Goal: Information Seeking & Learning: Understand process/instructions

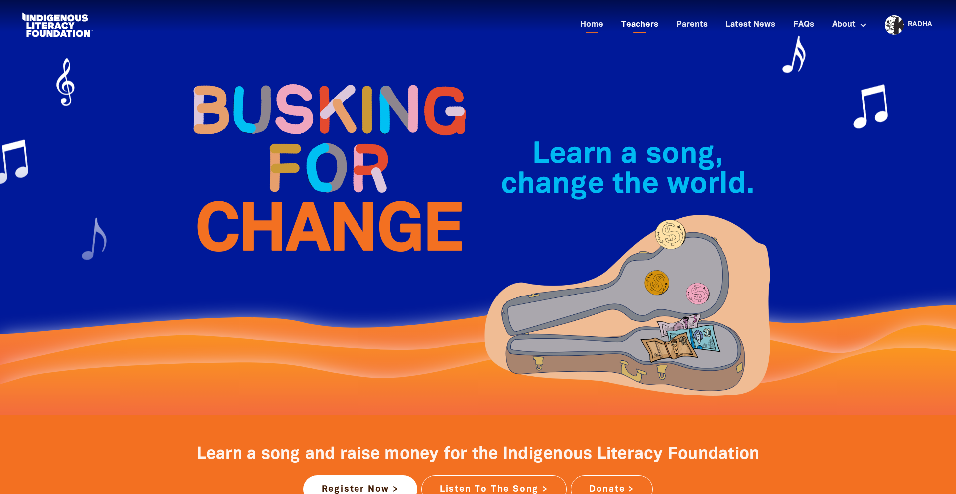
click at [644, 26] on link "Teachers" at bounding box center [639, 25] width 49 height 16
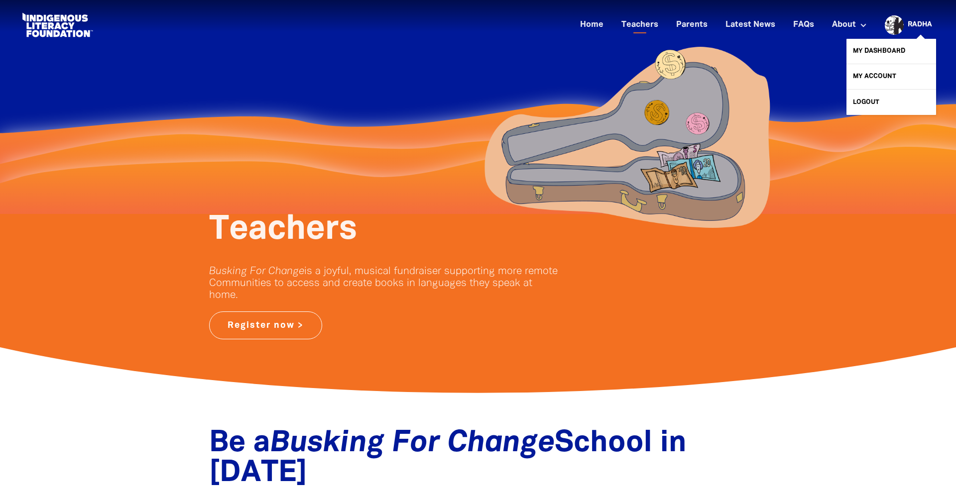
click at [905, 26] on div "Radha" at bounding box center [920, 24] width 32 height 15
click at [897, 50] on link "My Dashboard" at bounding box center [891, 51] width 90 height 25
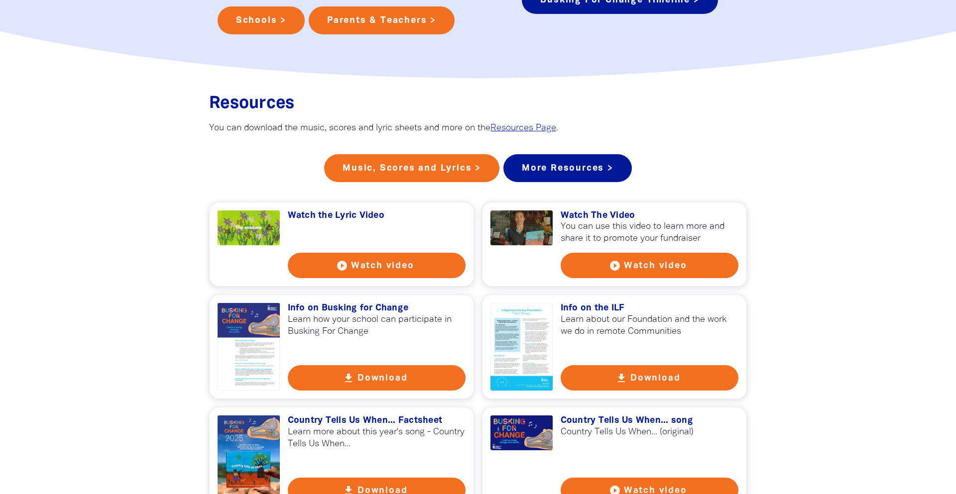
scroll to position [949, 0]
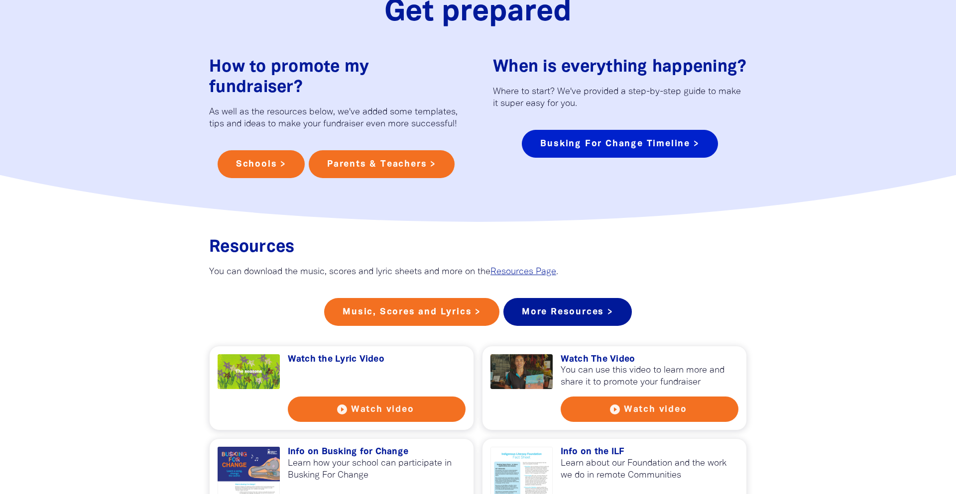
click at [653, 130] on link "Busking For Change Timeline >" at bounding box center [620, 144] width 196 height 28
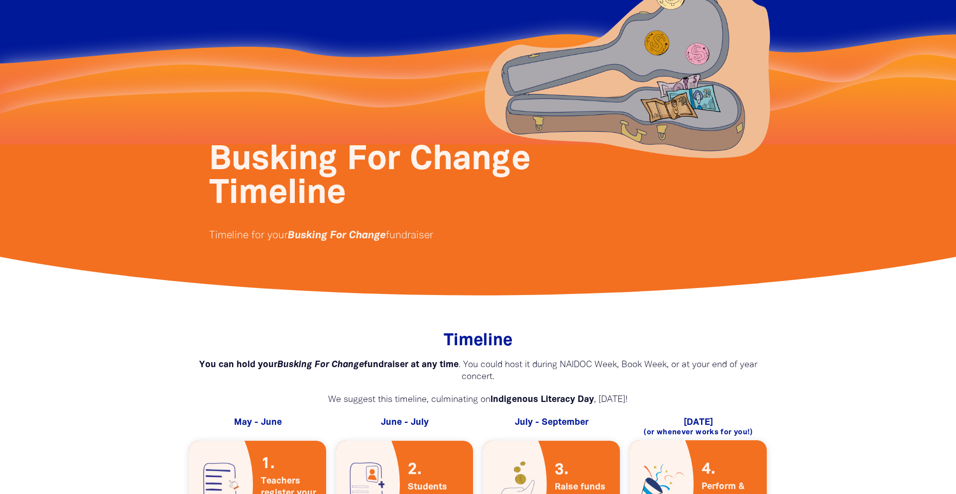
scroll to position [304, 0]
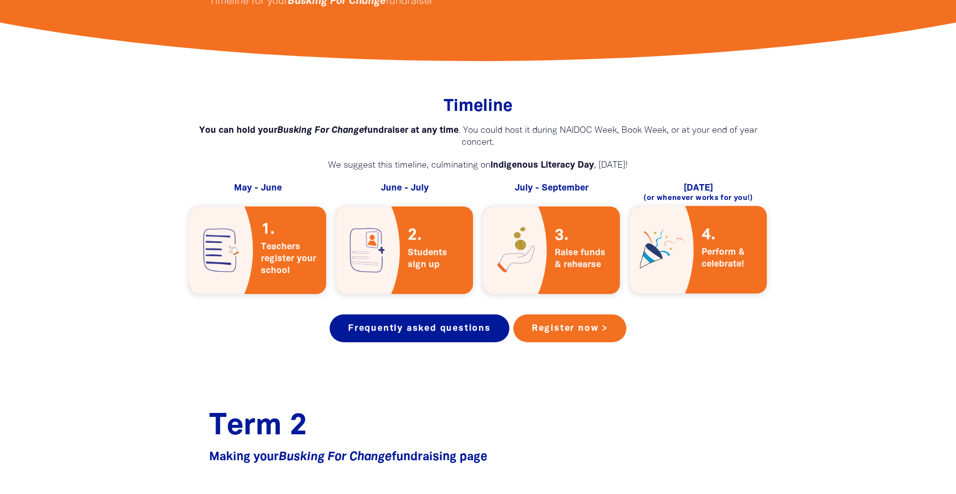
click at [720, 258] on span "Perform & celebrate!" at bounding box center [730, 258] width 57 height 24
click at [451, 332] on link "Frequently asked questions" at bounding box center [420, 329] width 180 height 28
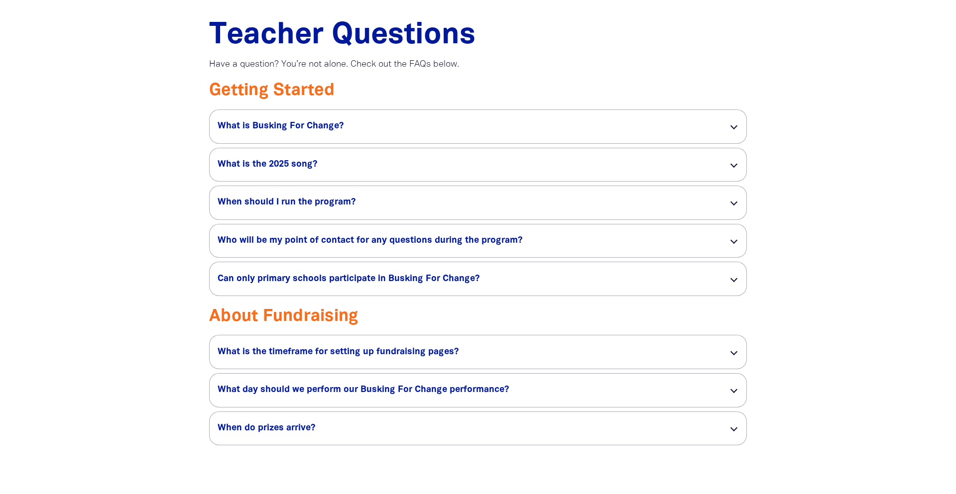
scroll to position [1381, 0]
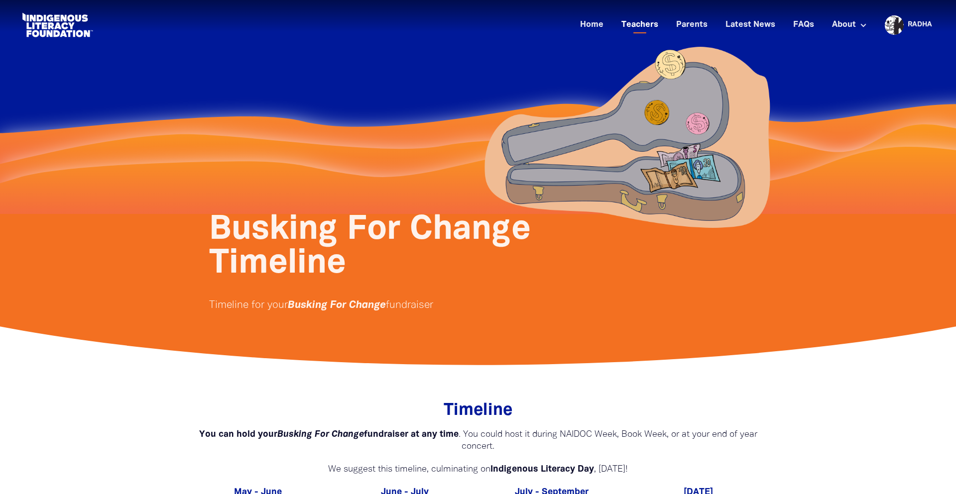
click at [637, 24] on link "Teachers" at bounding box center [639, 25] width 49 height 16
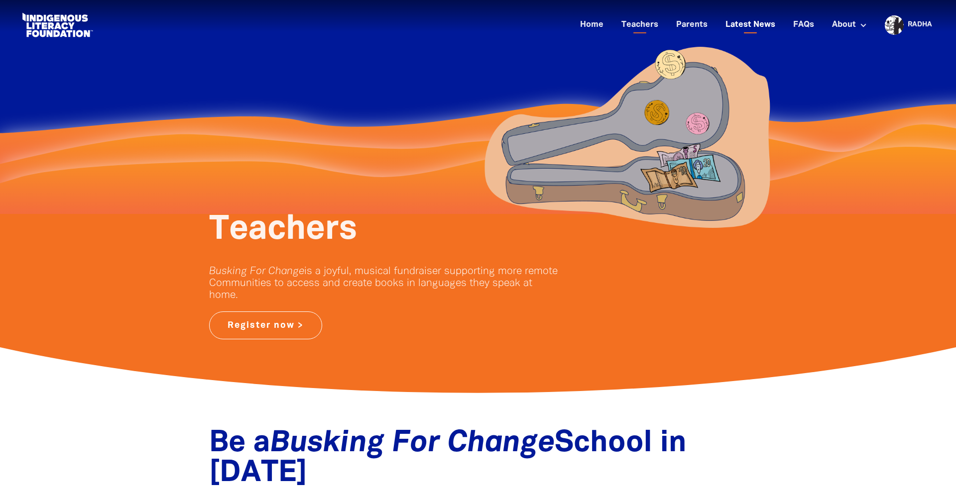
click at [758, 24] on link "Latest News" at bounding box center [751, 25] width 62 height 16
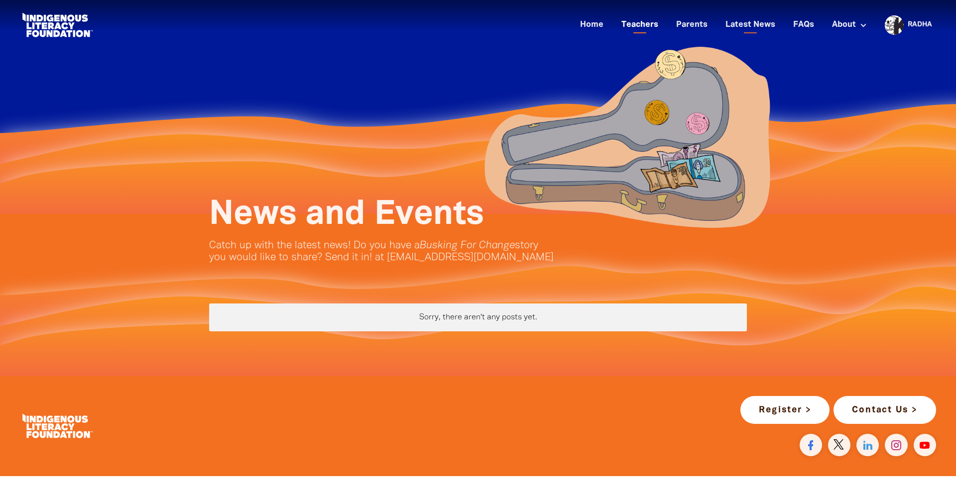
click at [637, 21] on link "Teachers" at bounding box center [639, 25] width 49 height 16
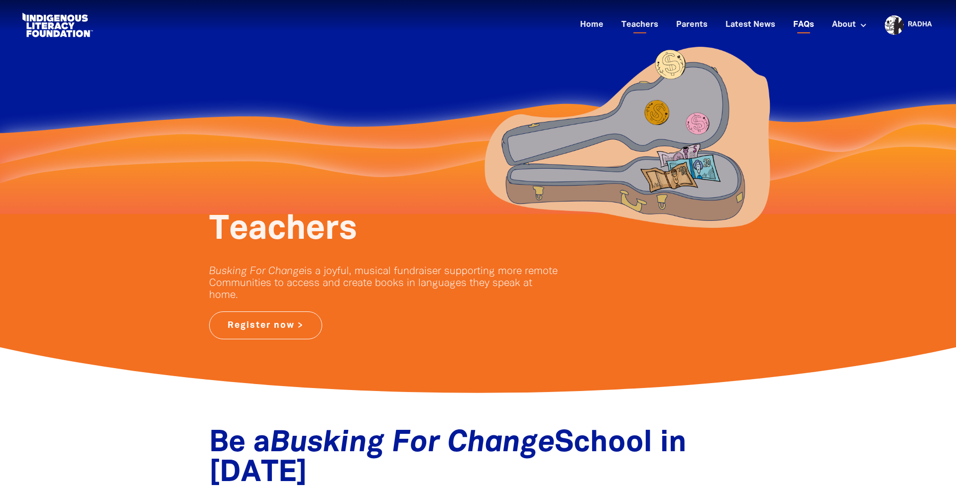
click at [808, 24] on link "FAQs" at bounding box center [803, 25] width 33 height 16
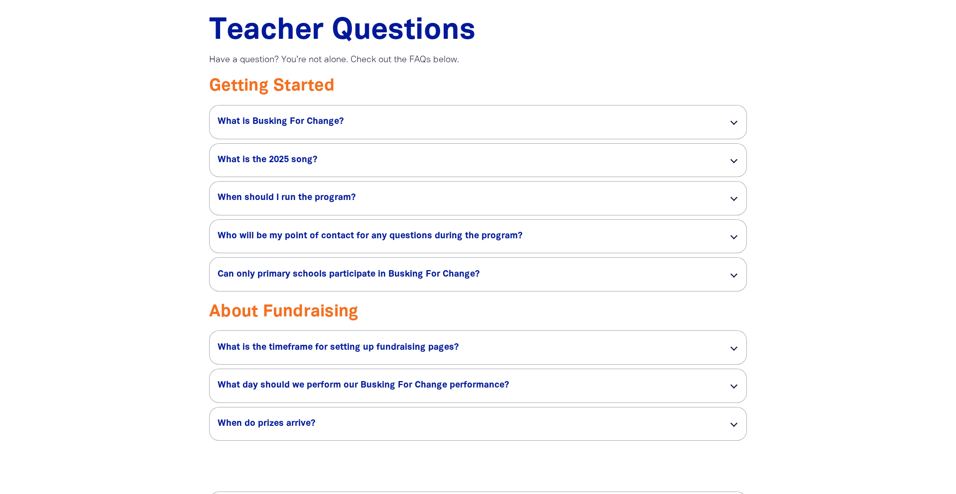
scroll to position [1547, 0]
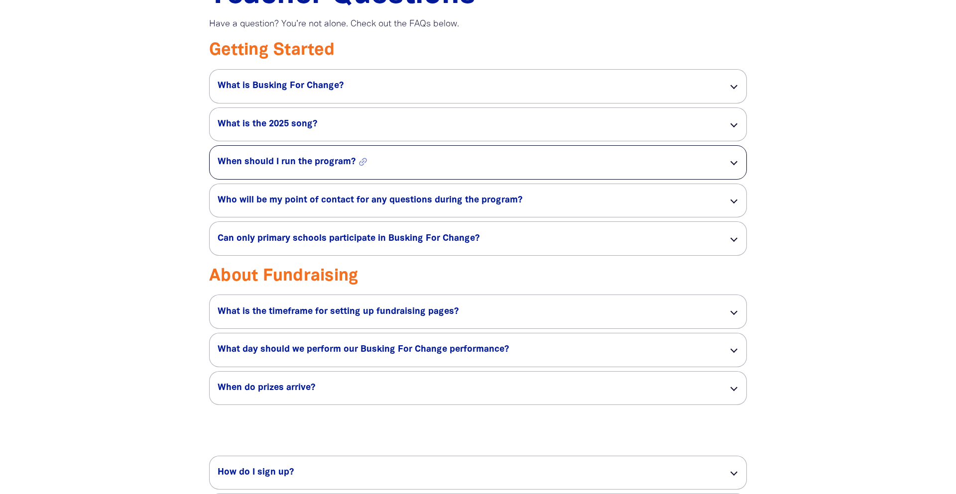
click at [331, 167] on h5 "When should I run the program? link" at bounding box center [465, 162] width 495 height 12
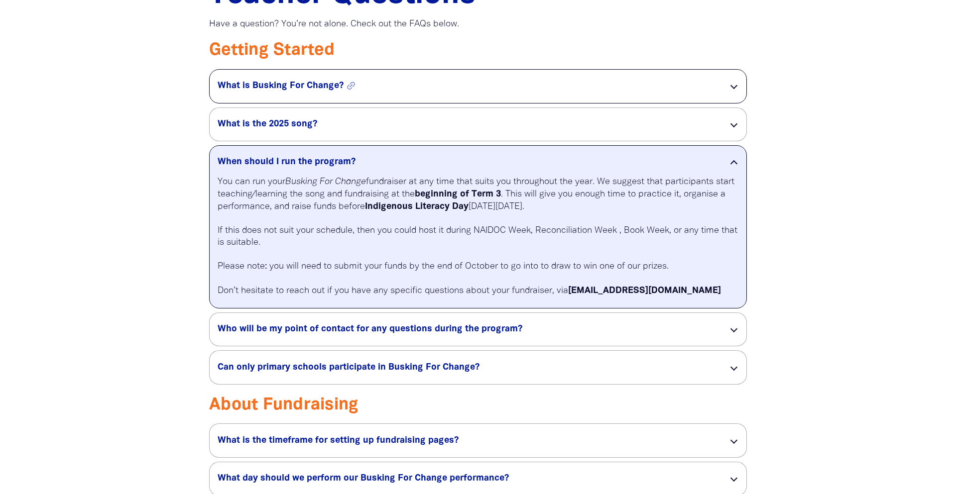
click at [417, 87] on h5 "What is Busking For Change? link" at bounding box center [465, 86] width 495 height 12
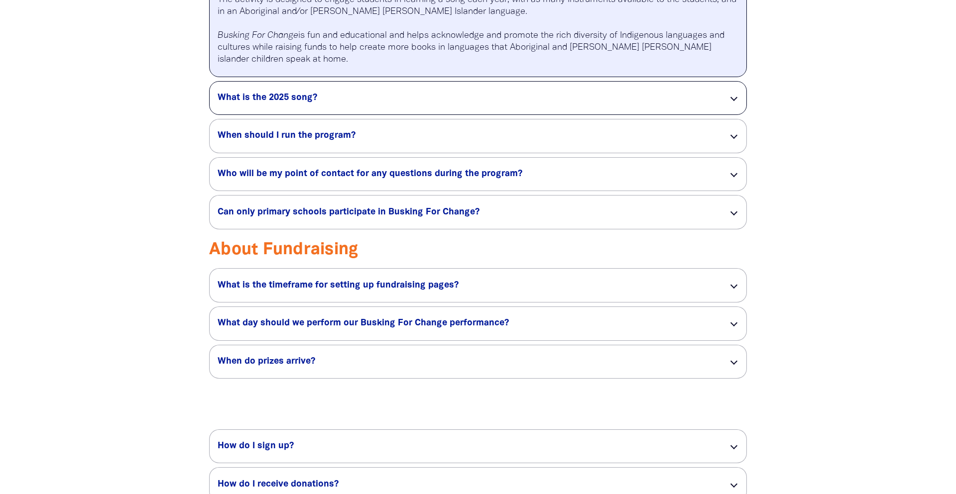
scroll to position [1874, 0]
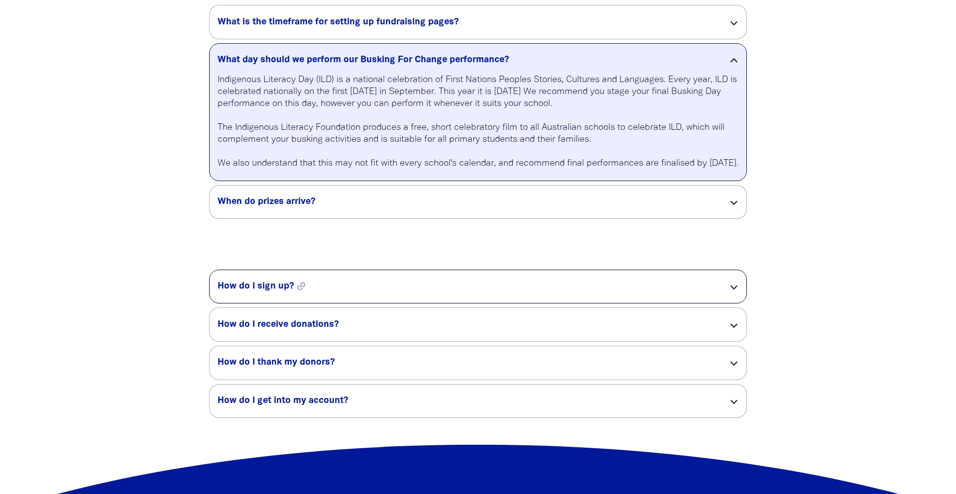
scroll to position [1804, 0]
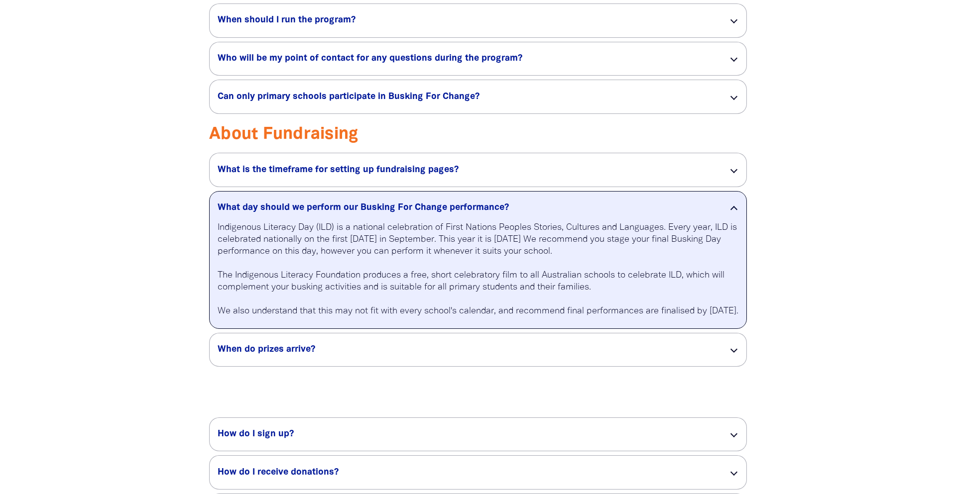
click at [737, 206] on div "What day should we perform our Busking For Change performance? link" at bounding box center [478, 207] width 537 height 30
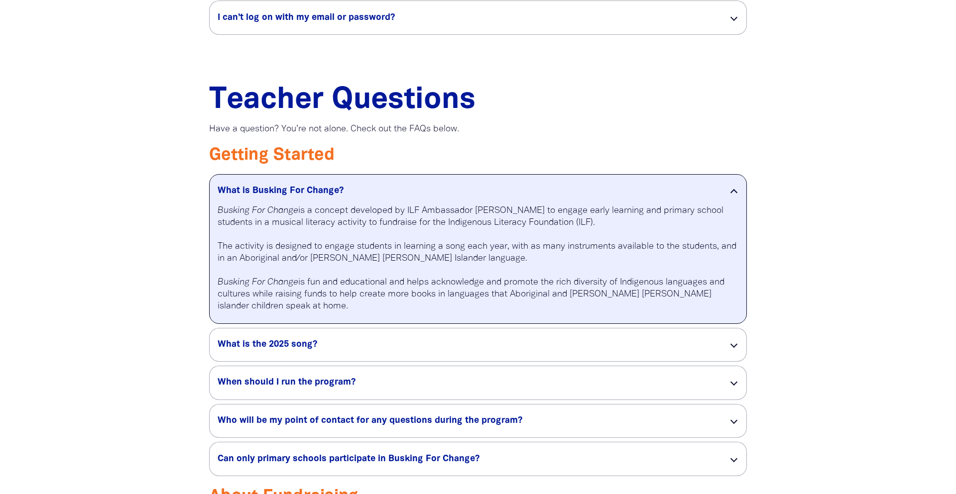
scroll to position [1428, 0]
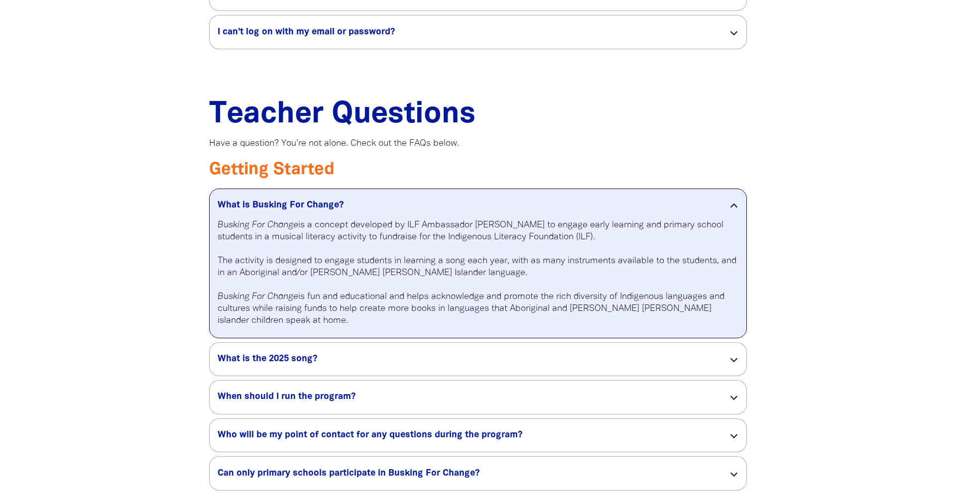
click at [733, 206] on div at bounding box center [733, 207] width 7 height 7
